Goal: Task Accomplishment & Management: Manage account settings

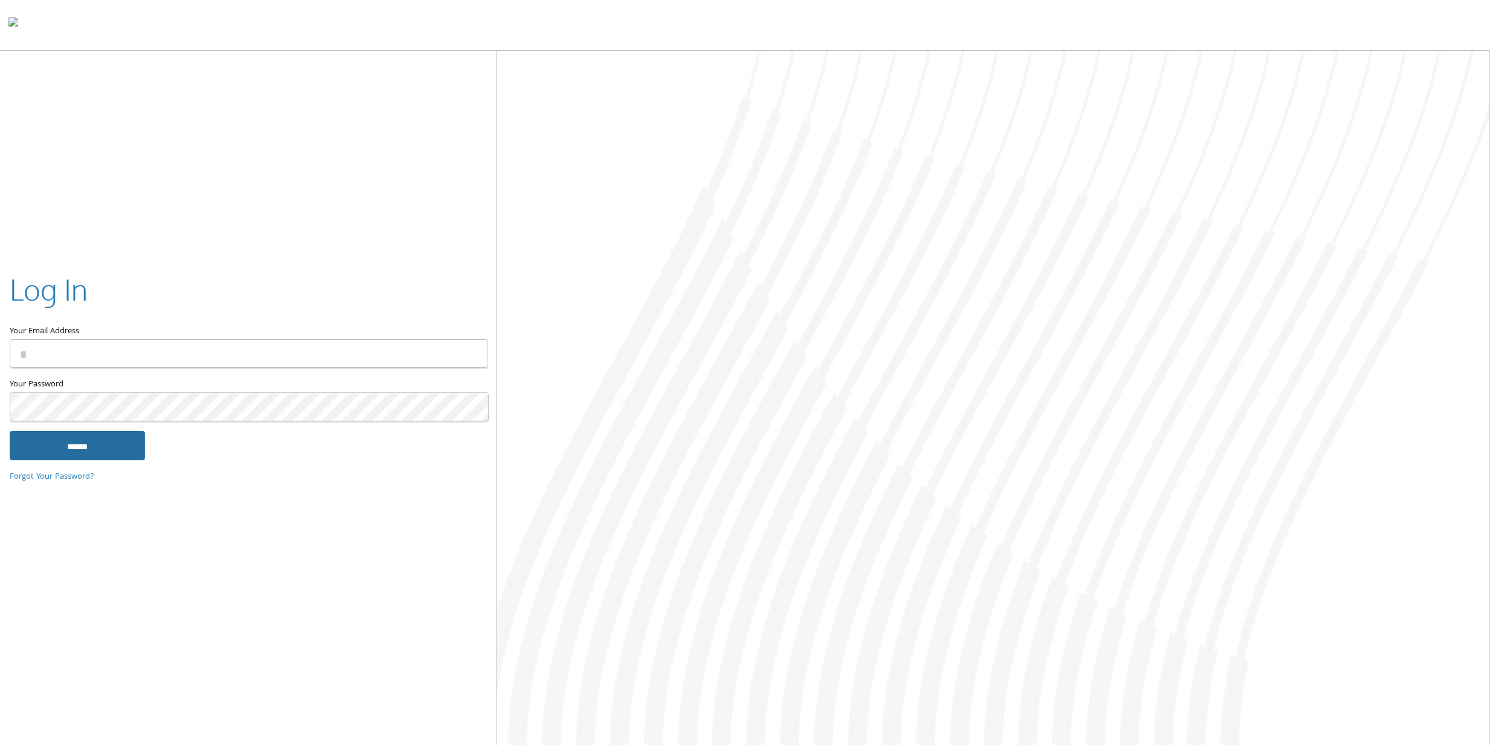
type input "**********"
click at [122, 445] on input "******" at bounding box center [77, 445] width 135 height 29
click at [81, 445] on input "******" at bounding box center [77, 445] width 135 height 29
